Goal: Information Seeking & Learning: Learn about a topic

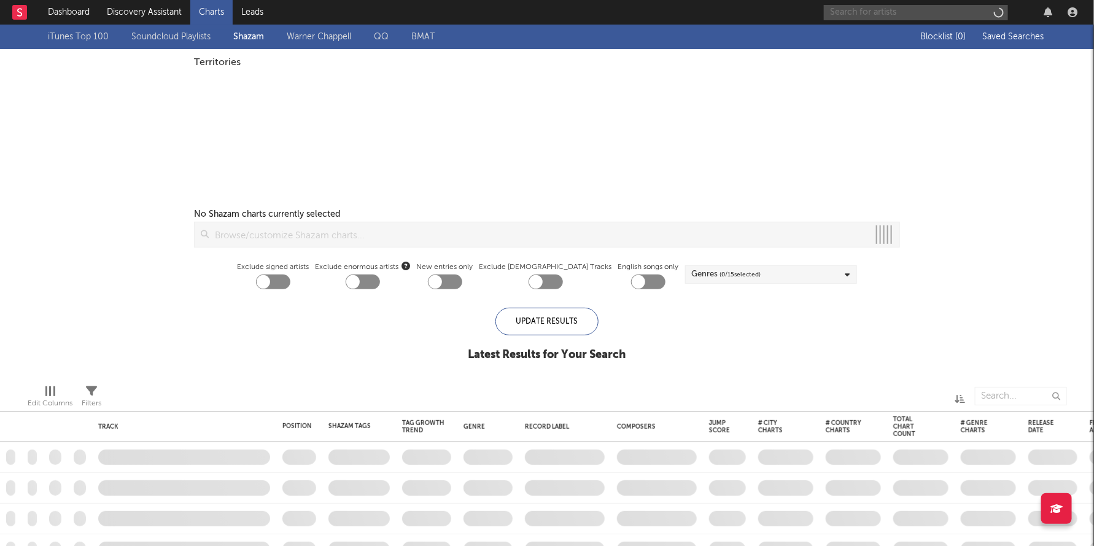
click at [847, 11] on input "text" at bounding box center [916, 12] width 184 height 15
type input "los keme"
checkbox input "true"
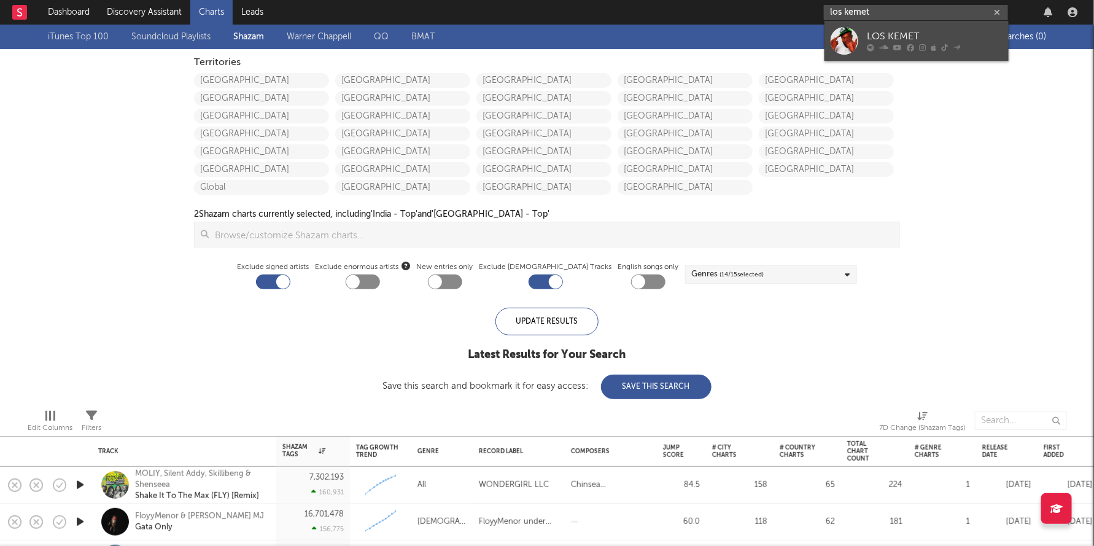
type input "los kemet"
click at [916, 33] on div "LOS KEMET" at bounding box center [935, 36] width 135 height 15
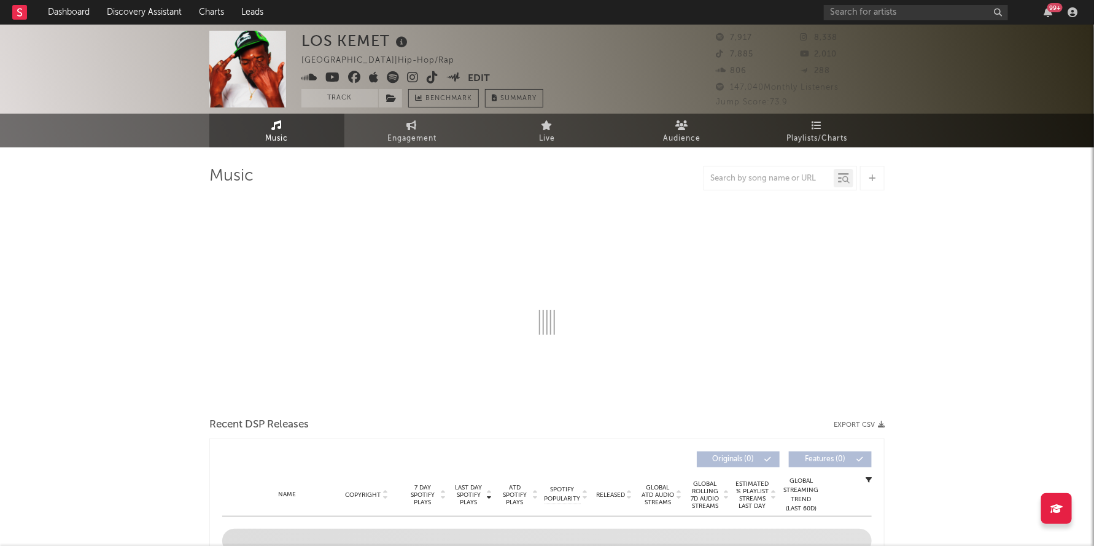
select select "6m"
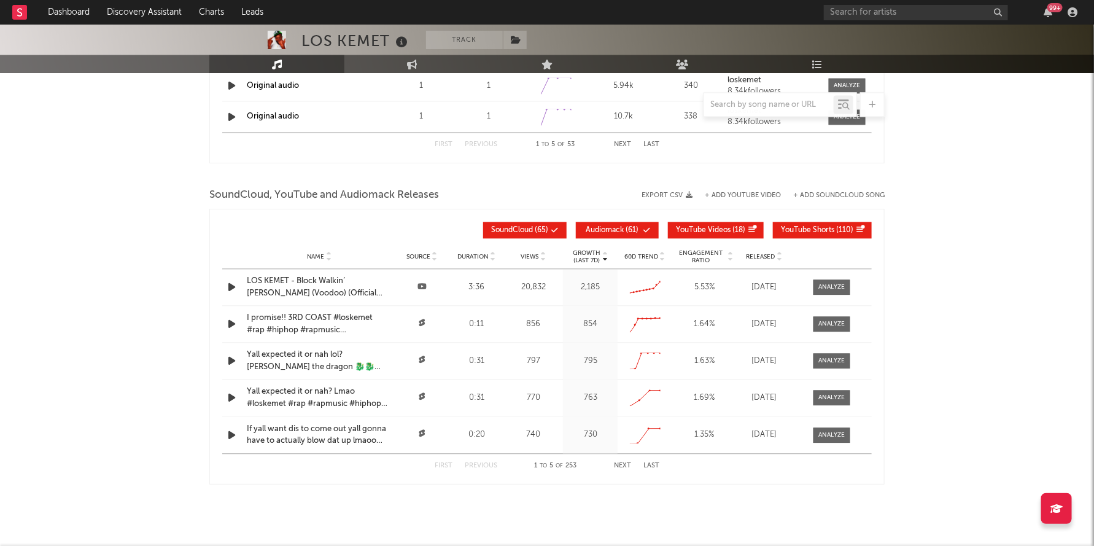
scroll to position [1210, 0]
click at [676, 290] on div "5.53 %" at bounding box center [705, 288] width 58 height 12
click at [676, 300] on div "Name LOS KEMET - Block Walkin’ [PERSON_NAME] (Voodoo) (Official Music Video) So…" at bounding box center [547, 288] width 650 height 36
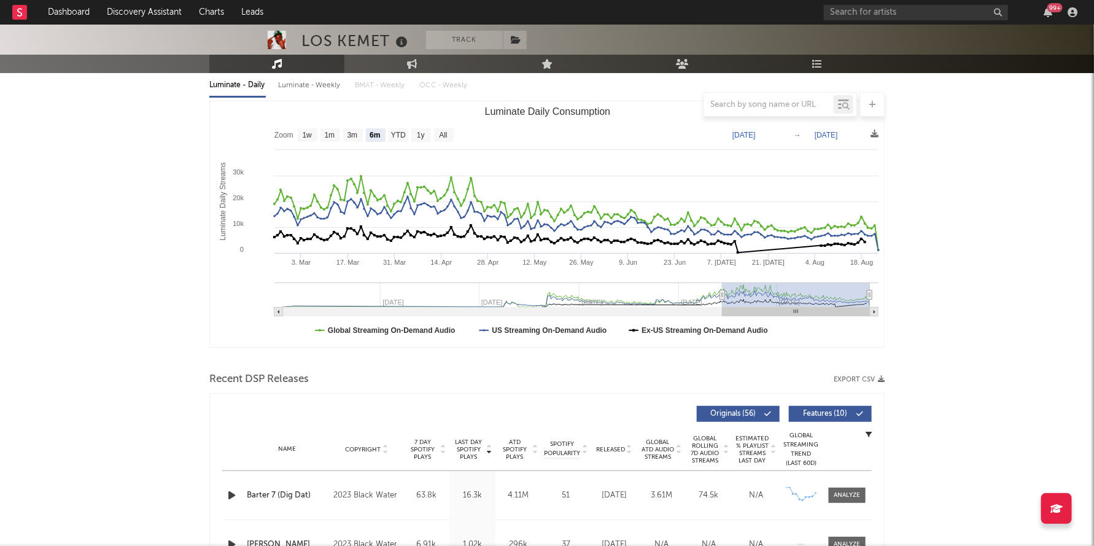
scroll to position [0, 0]
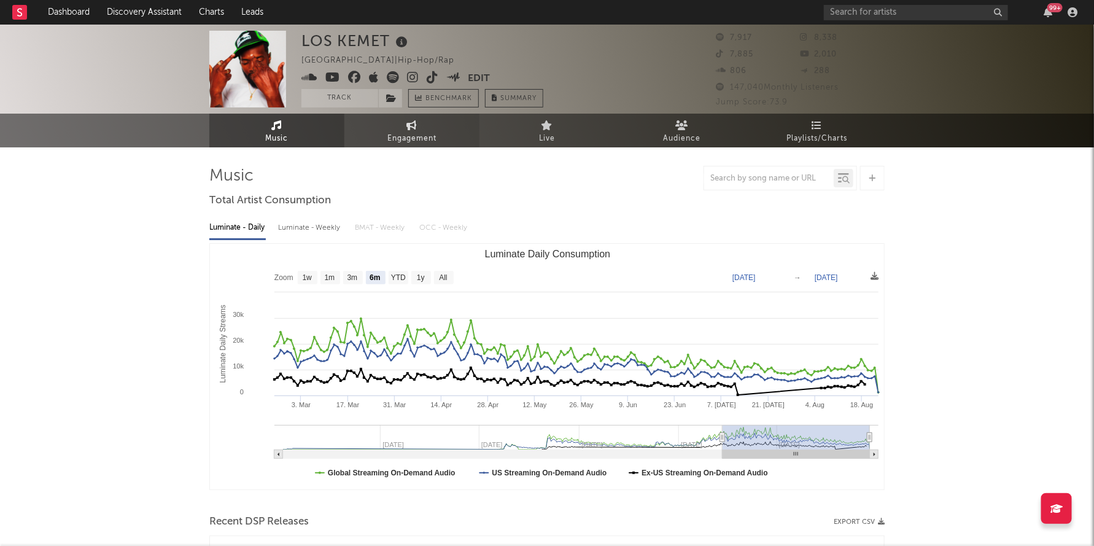
click at [384, 137] on link "Engagement" at bounding box center [412, 131] width 135 height 34
select select "1w"
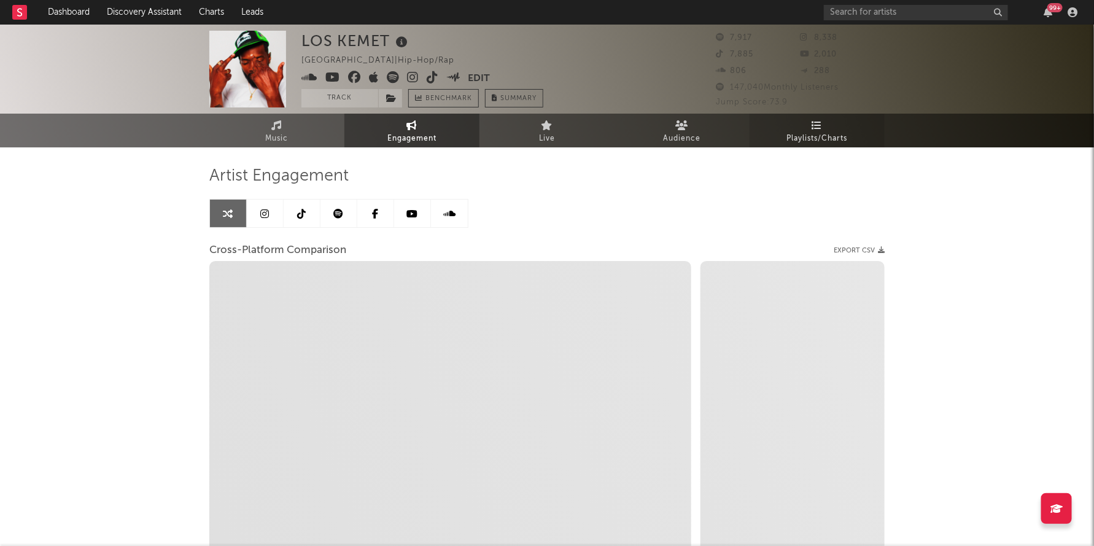
click at [833, 118] on link "Playlists/Charts" at bounding box center [817, 131] width 135 height 34
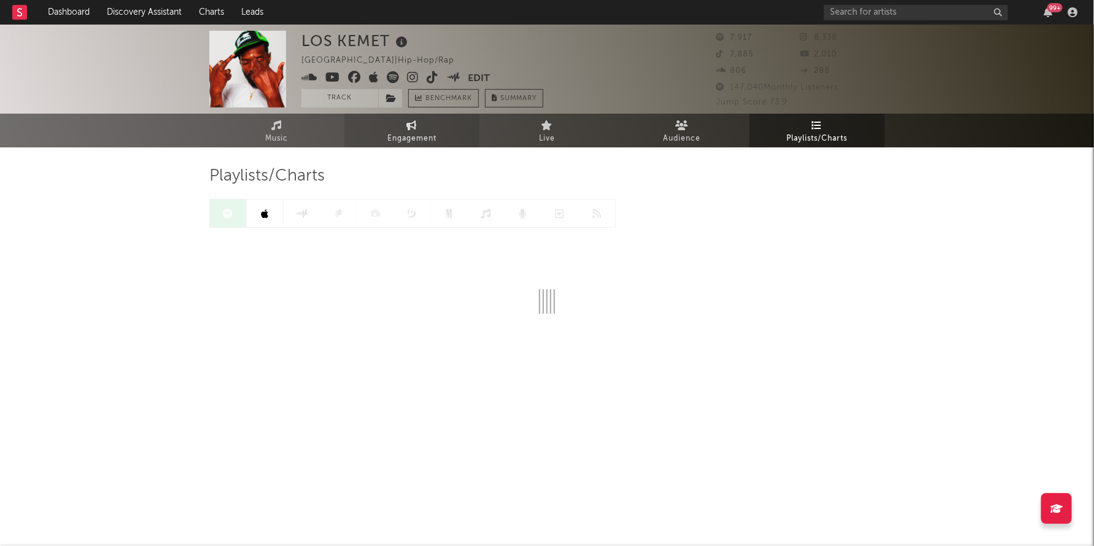
click at [405, 131] on span "Engagement" at bounding box center [412, 138] width 49 height 15
select select "1w"
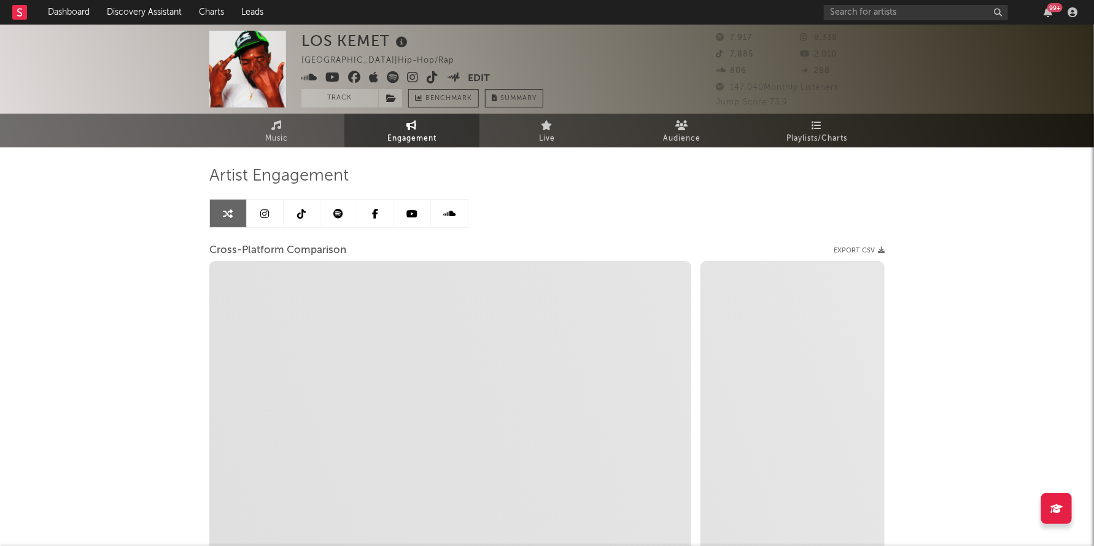
select select "1m"
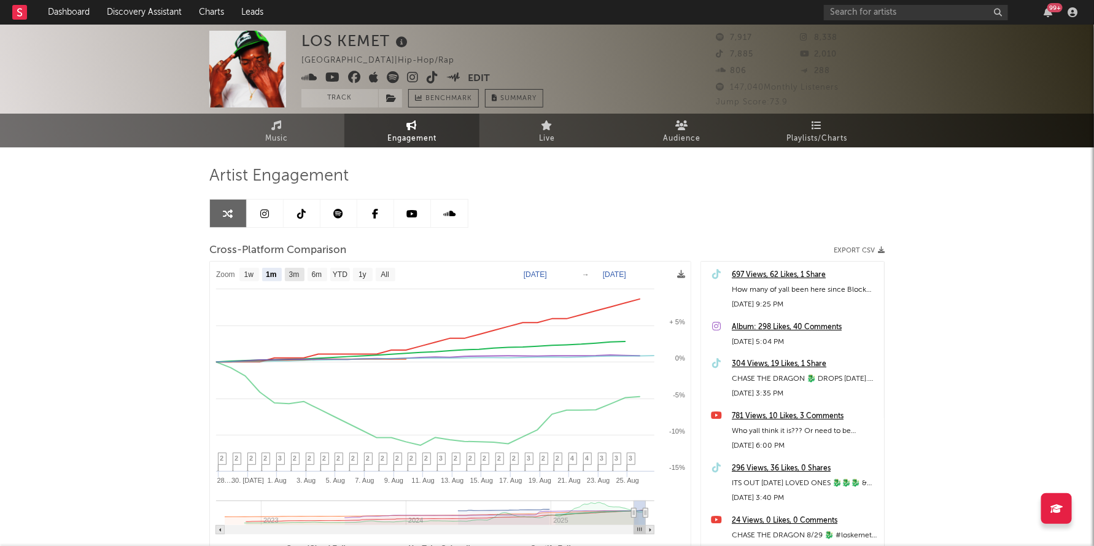
click at [289, 271] on text "3m" at bounding box center [294, 275] width 10 height 9
select select "3m"
type input "[DATE]"
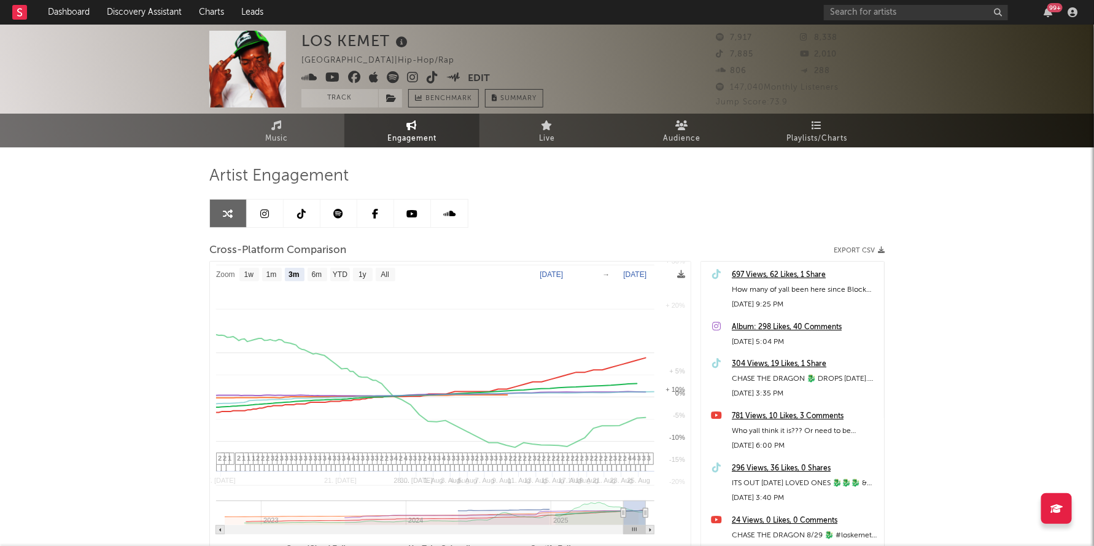
select select "3m"
